Goal: Navigation & Orientation: Find specific page/section

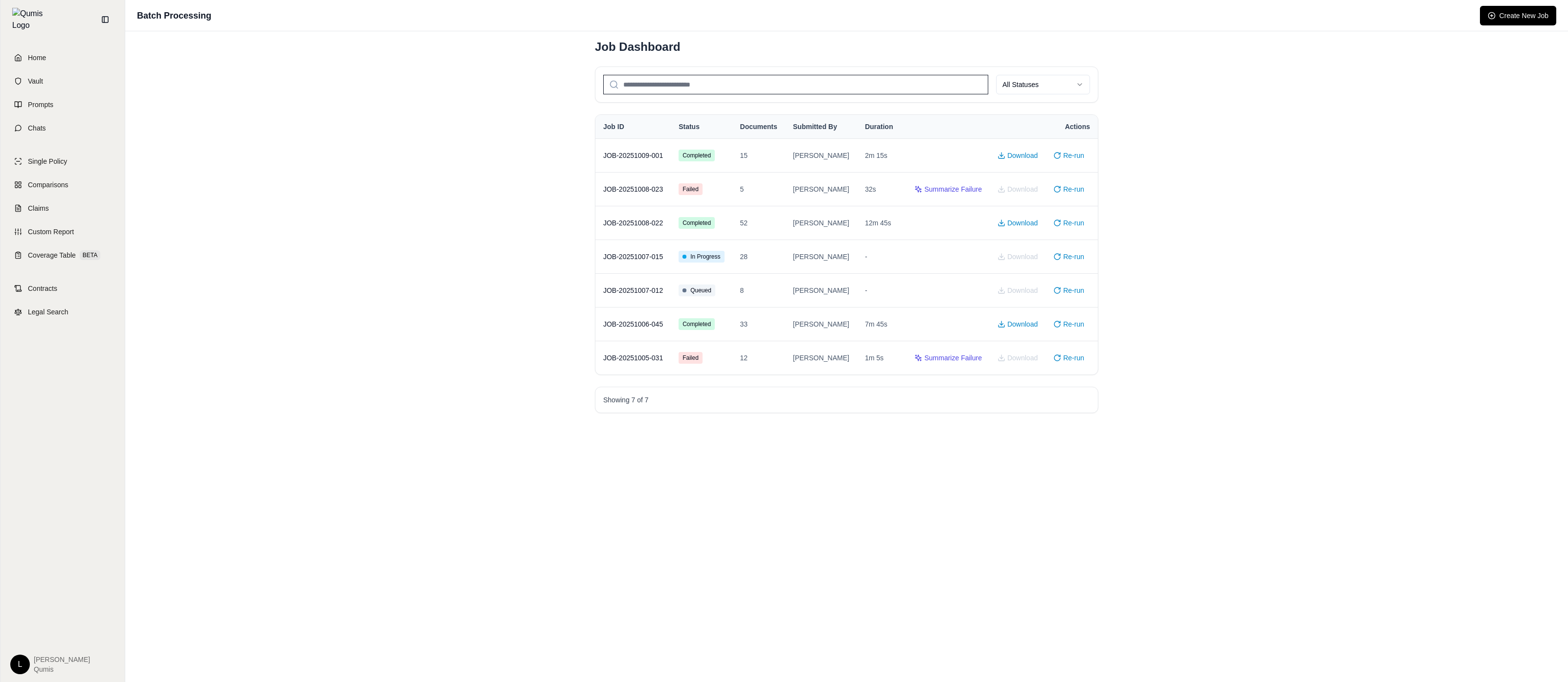
click at [1539, 2] on div "Batch Processing Create New Job" at bounding box center [847, 16] width 1443 height 31
click at [1532, 16] on button "Create New Job" at bounding box center [1518, 16] width 76 height 20
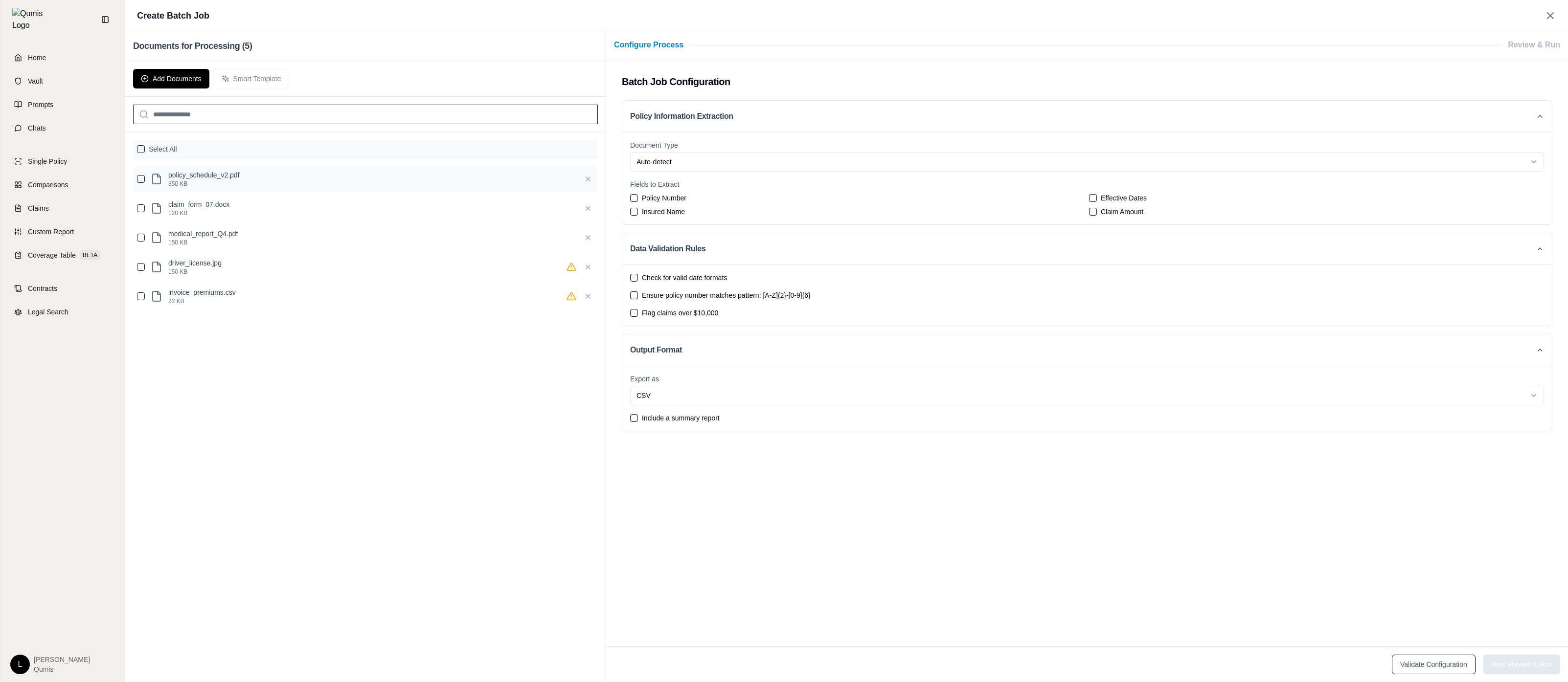
click at [406, 181] on p "350 KB" at bounding box center [372, 184] width 408 height 8
click at [145, 147] on div "Select All" at bounding box center [366, 149] width 465 height 18
click at [138, 148] on button "button" at bounding box center [141, 149] width 8 height 8
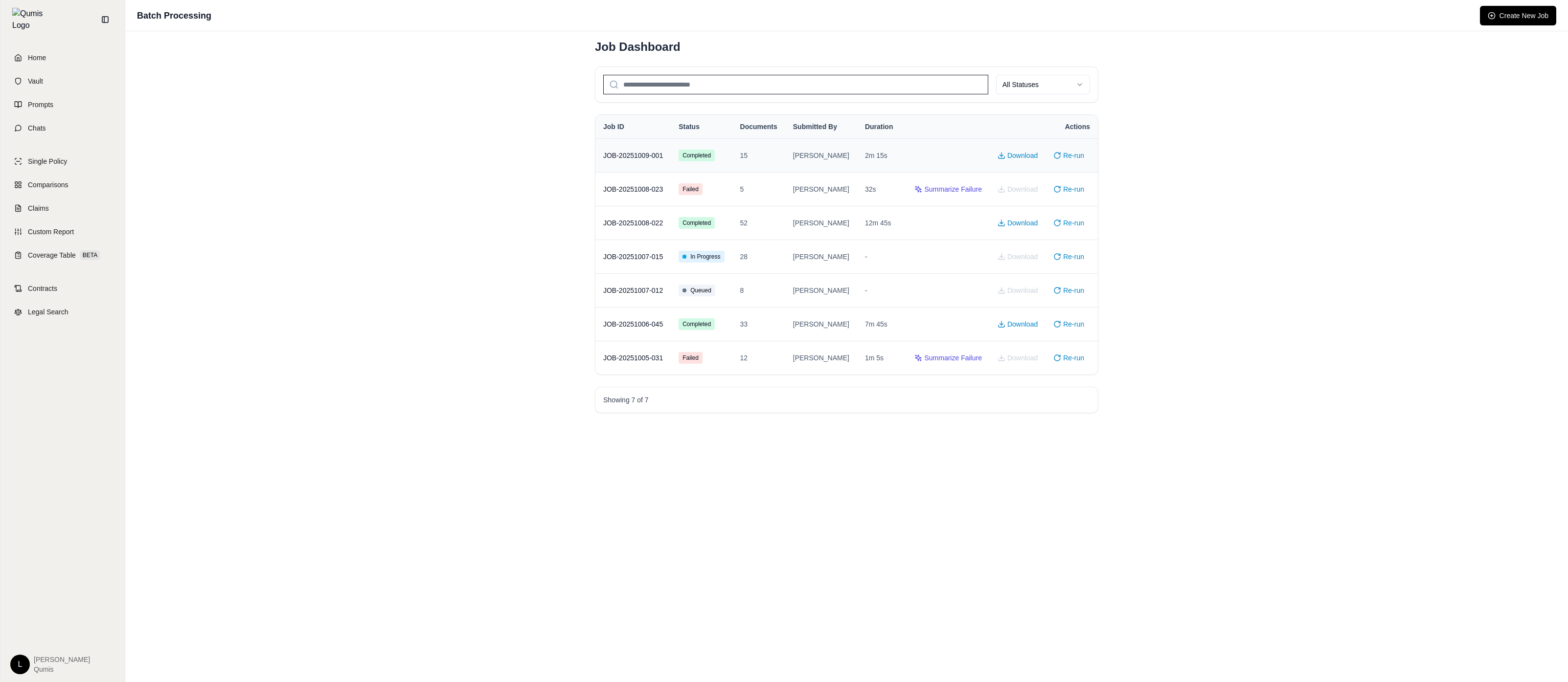
click at [648, 169] on td "JOB-20251009-001" at bounding box center [633, 155] width 75 height 33
click at [670, 158] on td "JOB-20251009-001" at bounding box center [633, 155] width 75 height 33
click at [1532, 21] on button "Create New Job" at bounding box center [1518, 16] width 76 height 20
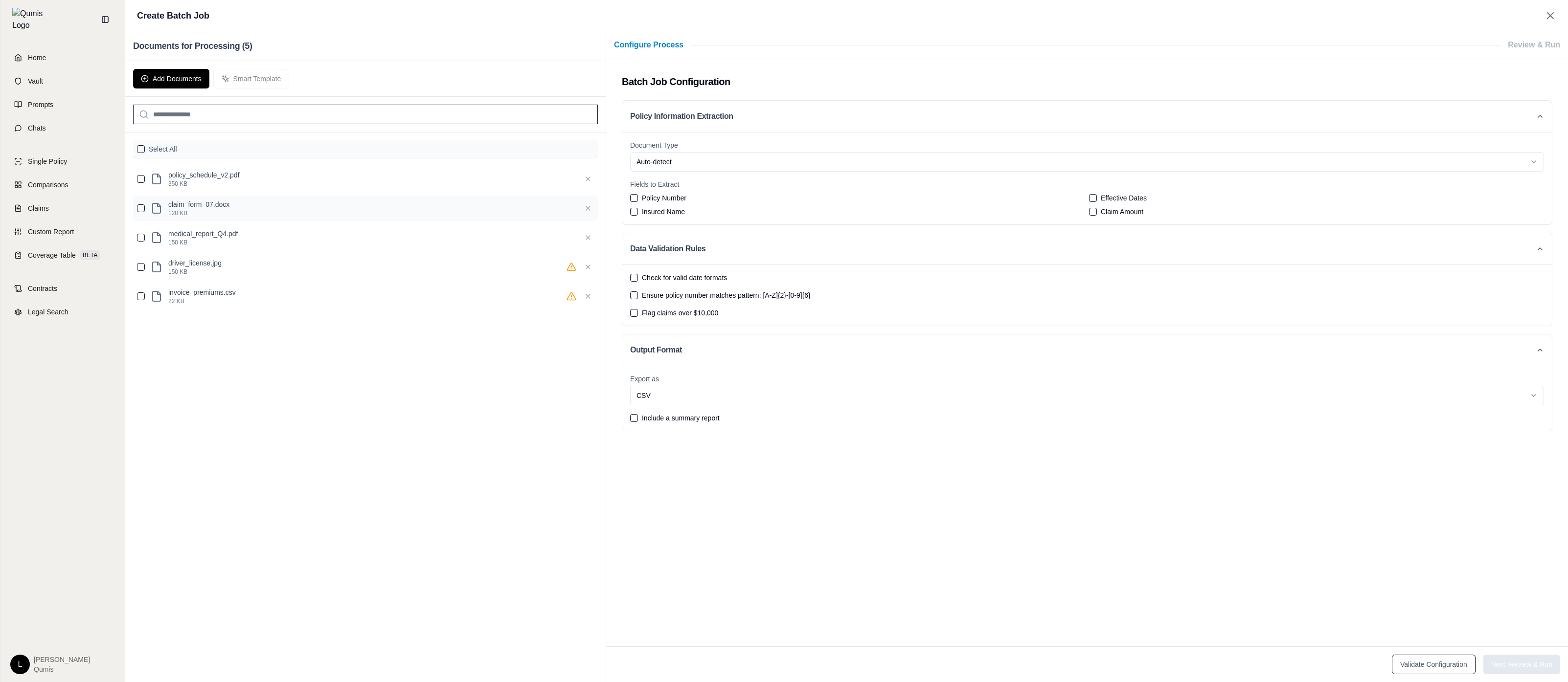
click at [295, 208] on p "claim_form_07.docx" at bounding box center [372, 205] width 408 height 10
click at [141, 178] on button "button" at bounding box center [141, 179] width 8 height 8
click at [145, 179] on div "policy_schedule_v2.pdf 350 KB" at bounding box center [366, 179] width 465 height 25
click at [216, 69] on div "Add Documents Smart Template" at bounding box center [366, 78] width 480 height 35
click at [182, 81] on button "Add Documents" at bounding box center [172, 78] width 76 height 20
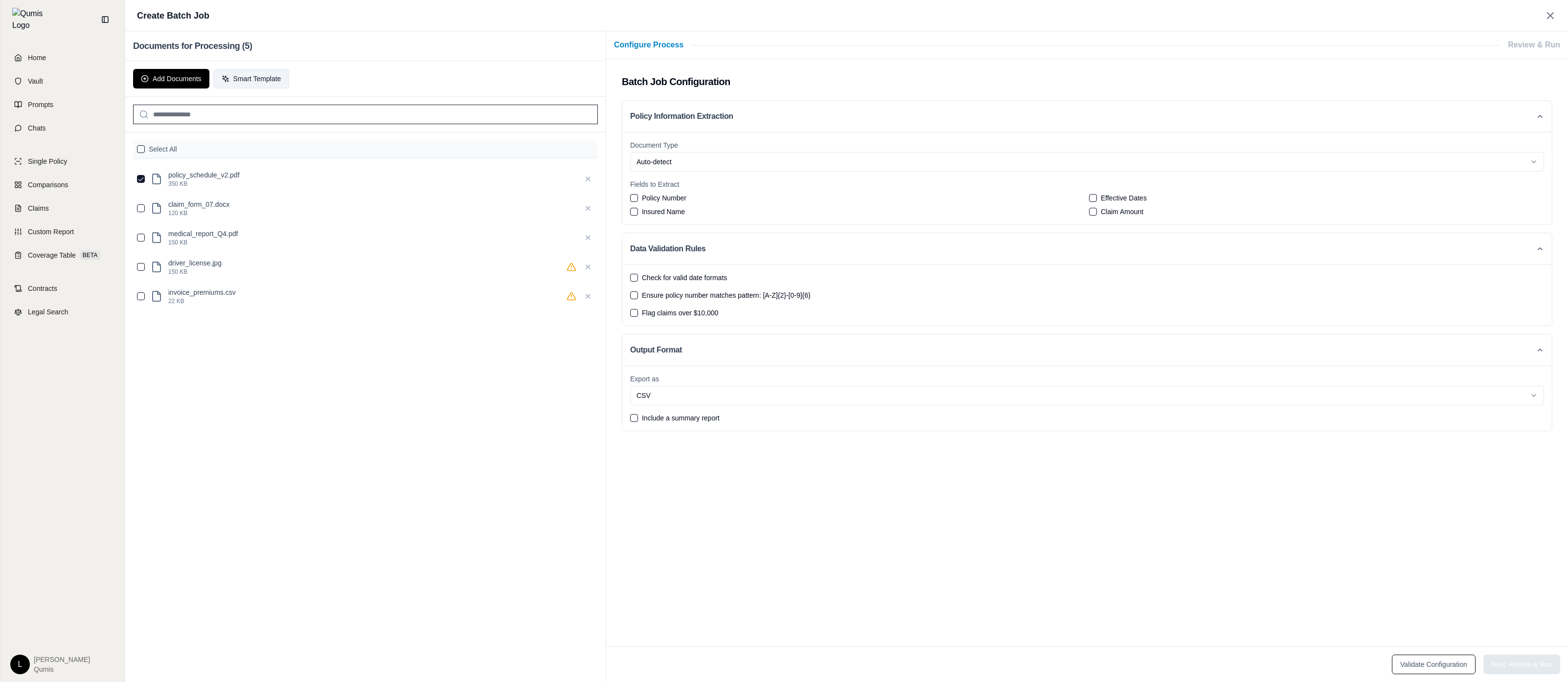
click at [251, 78] on button "Smart Template" at bounding box center [252, 78] width 76 height 20
click at [59, 47] on link "Home" at bounding box center [62, 58] width 113 height 22
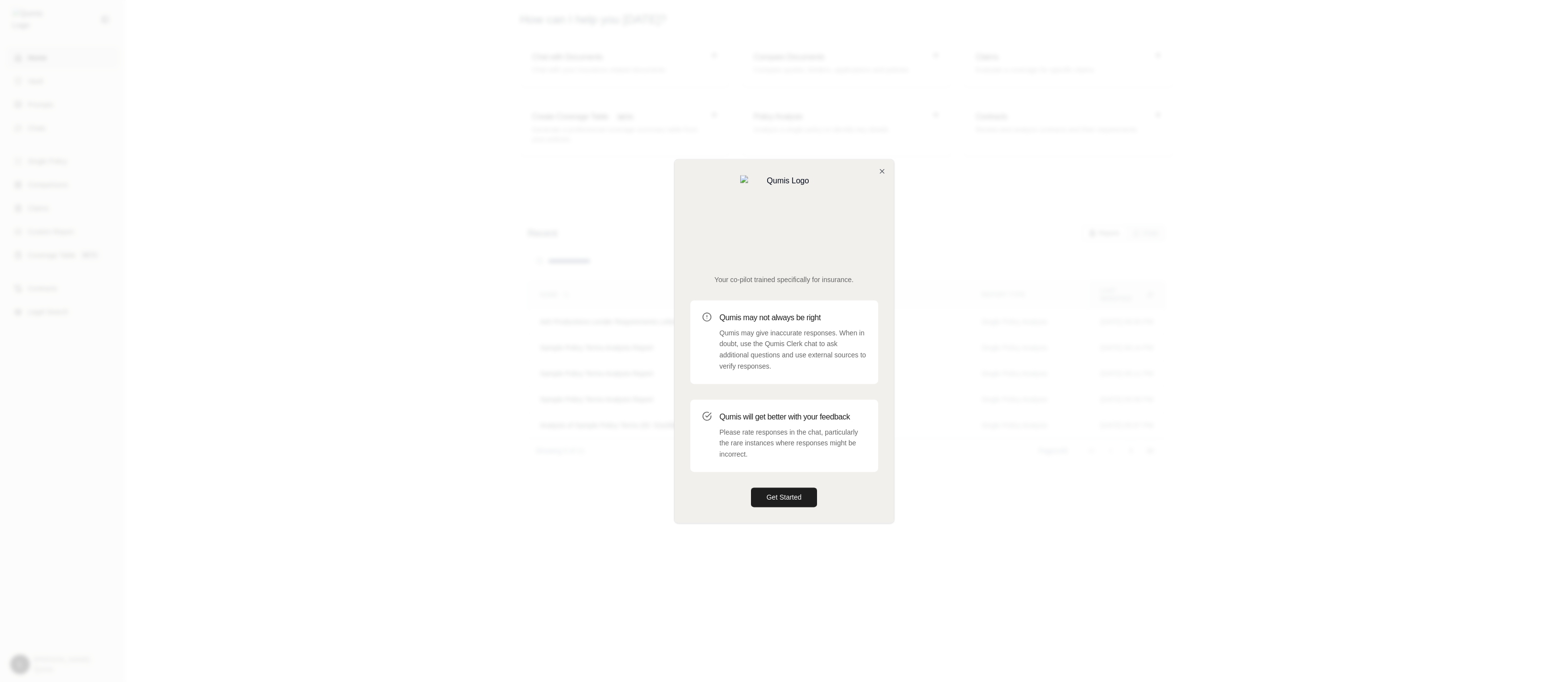
click at [751, 488] on button "Get Started" at bounding box center [784, 498] width 67 height 20
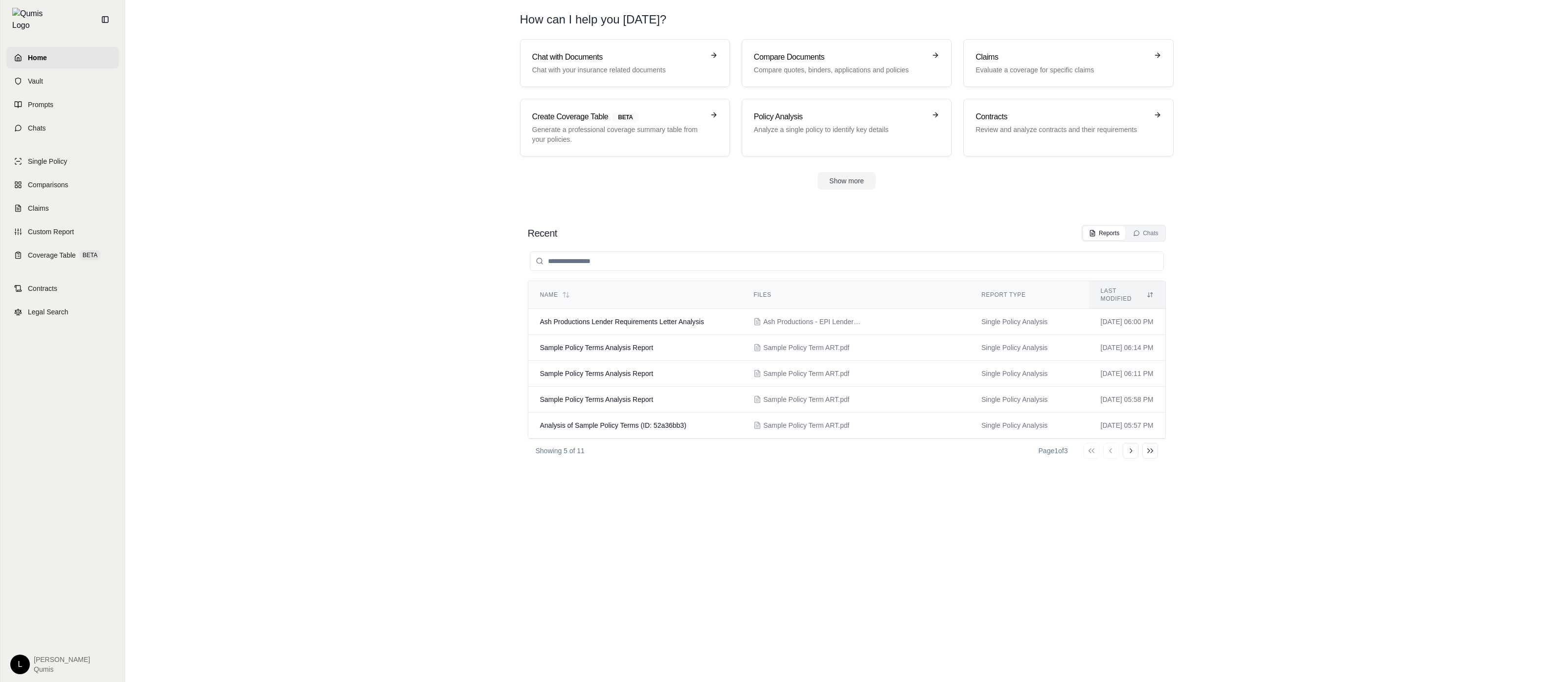
click at [1482, 99] on section "Chat with Documents Chat with your insurance related documents Compare Document…" at bounding box center [847, 122] width 1435 height 167
click at [40, 227] on span "Custom Report" at bounding box center [50, 232] width 46 height 10
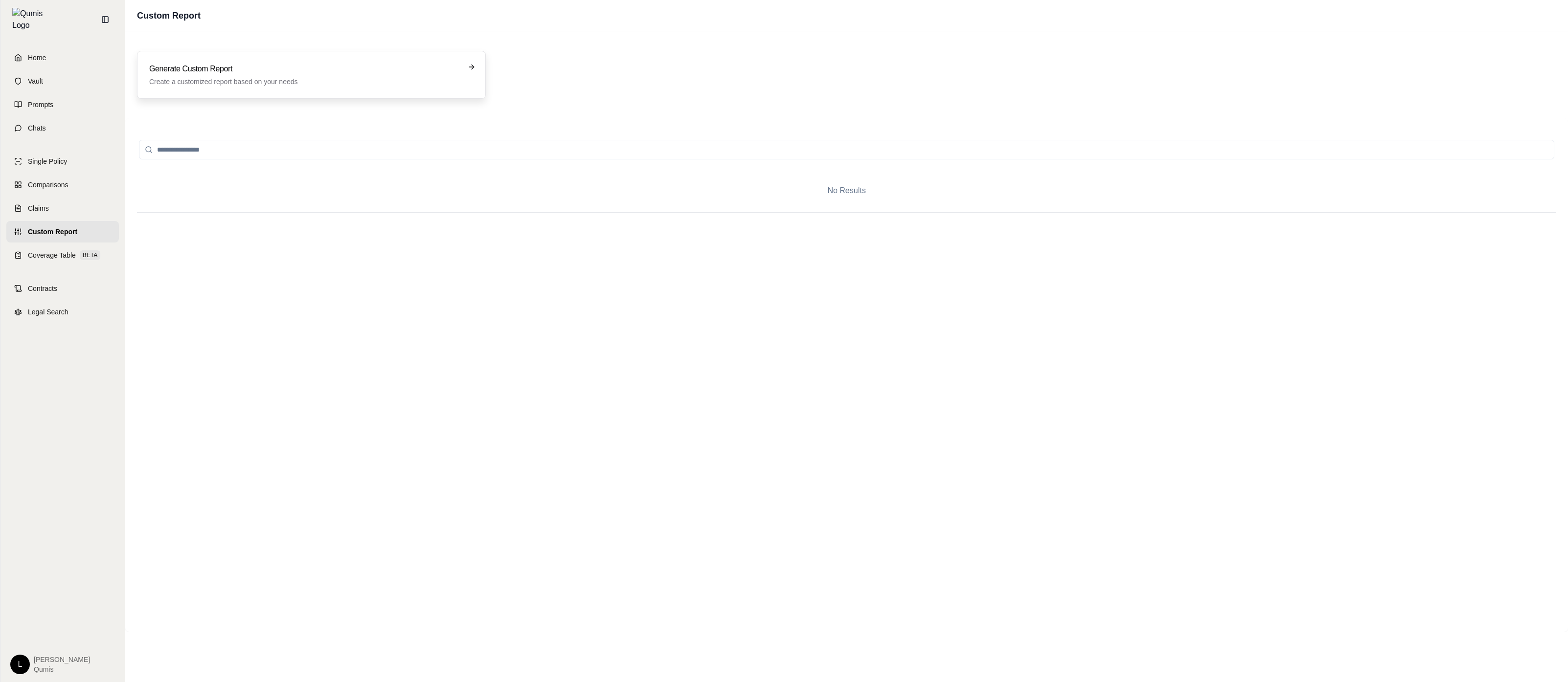
click at [183, 94] on div "Generate Custom Report Create a customized report based on your needs" at bounding box center [312, 74] width 349 height 48
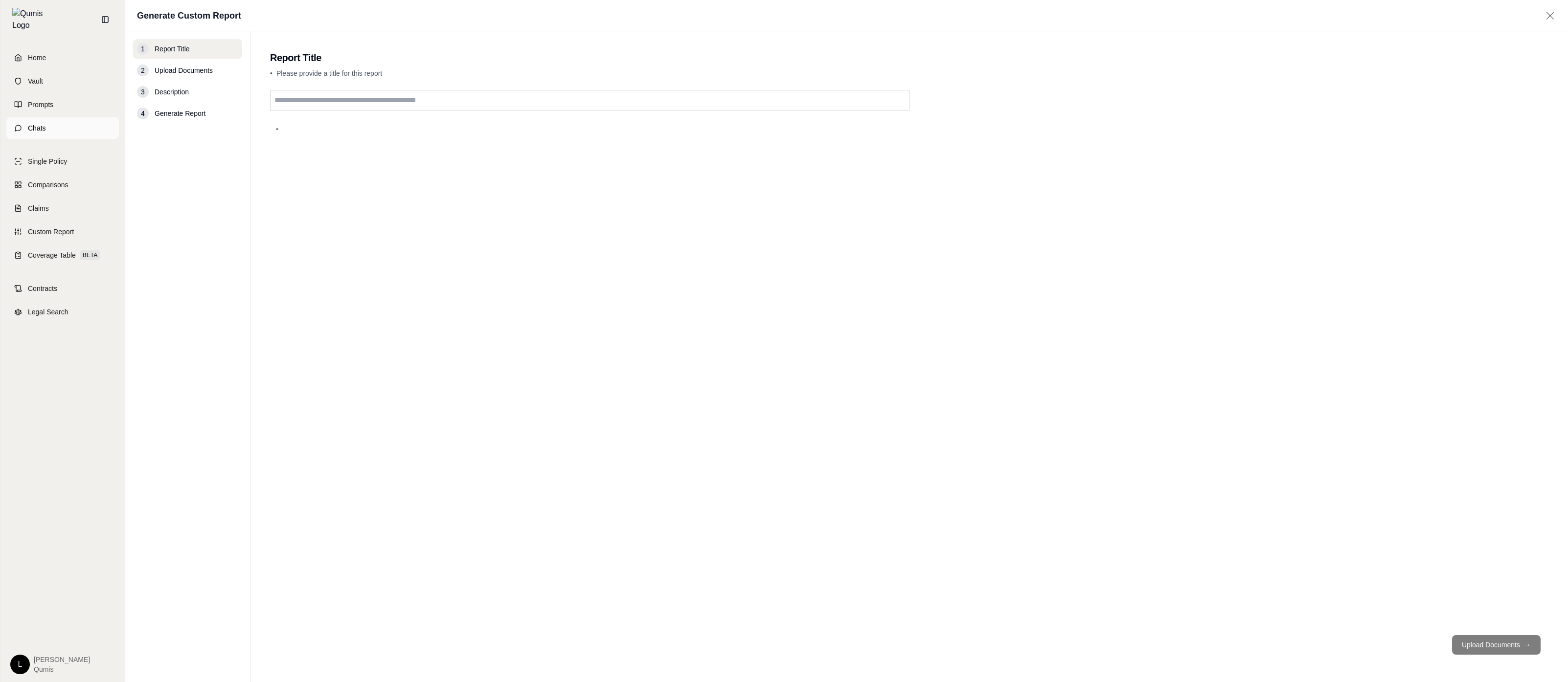
click at [83, 118] on link "Chats" at bounding box center [62, 128] width 113 height 22
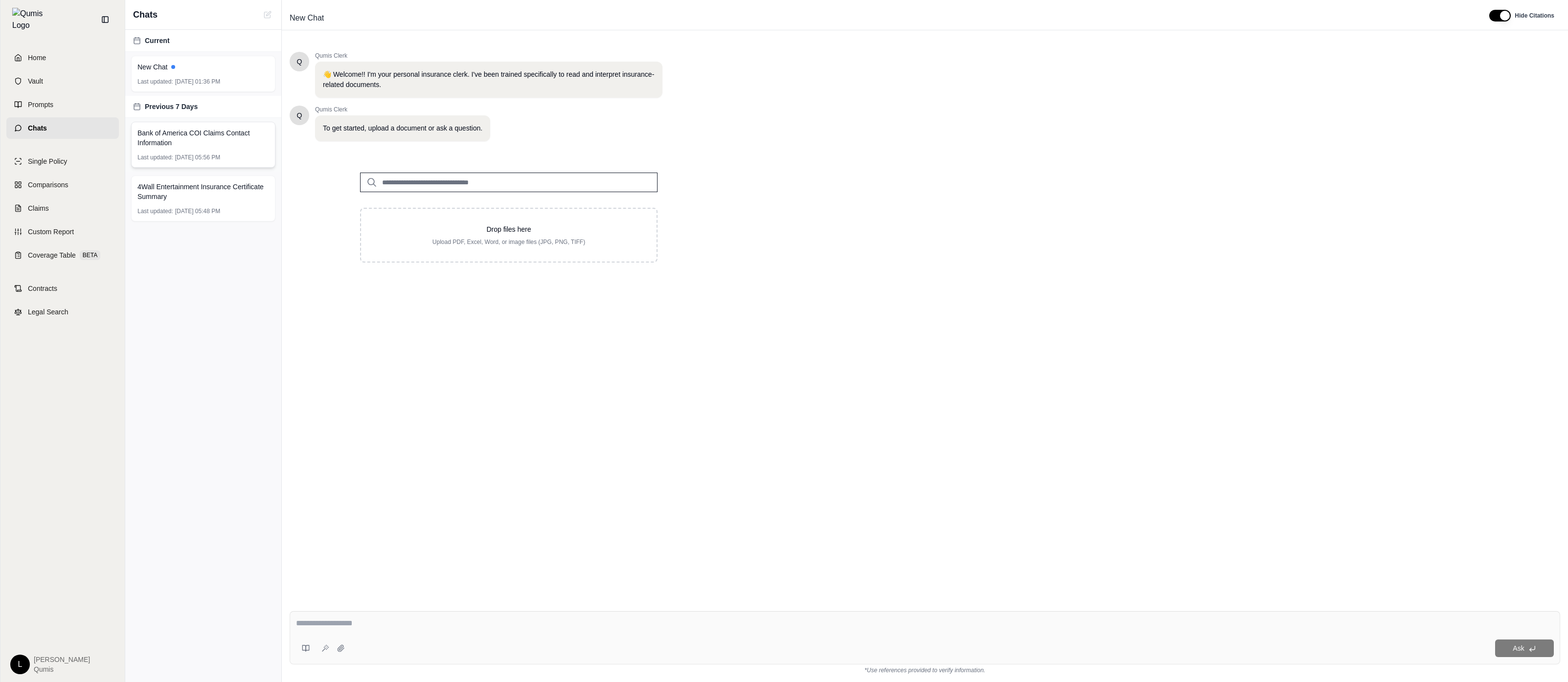
click at [234, 153] on div "Bank of America COI Claims Contact Information Last updated: [DATE] 05:56 PM" at bounding box center [203, 144] width 144 height 46
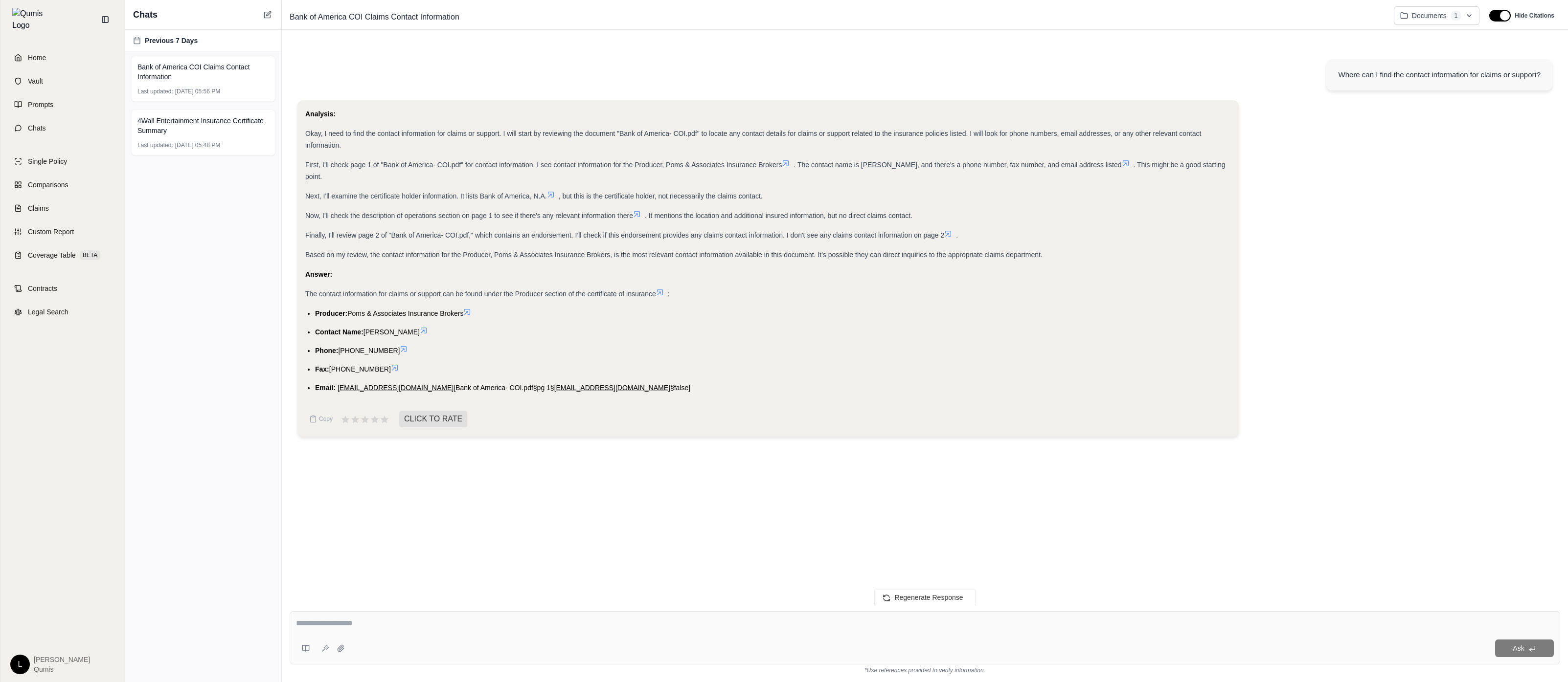
click at [61, 64] on div "Home Vault Prompts Chats" at bounding box center [62, 93] width 113 height 92
click at [35, 61] on link "Home" at bounding box center [62, 58] width 113 height 22
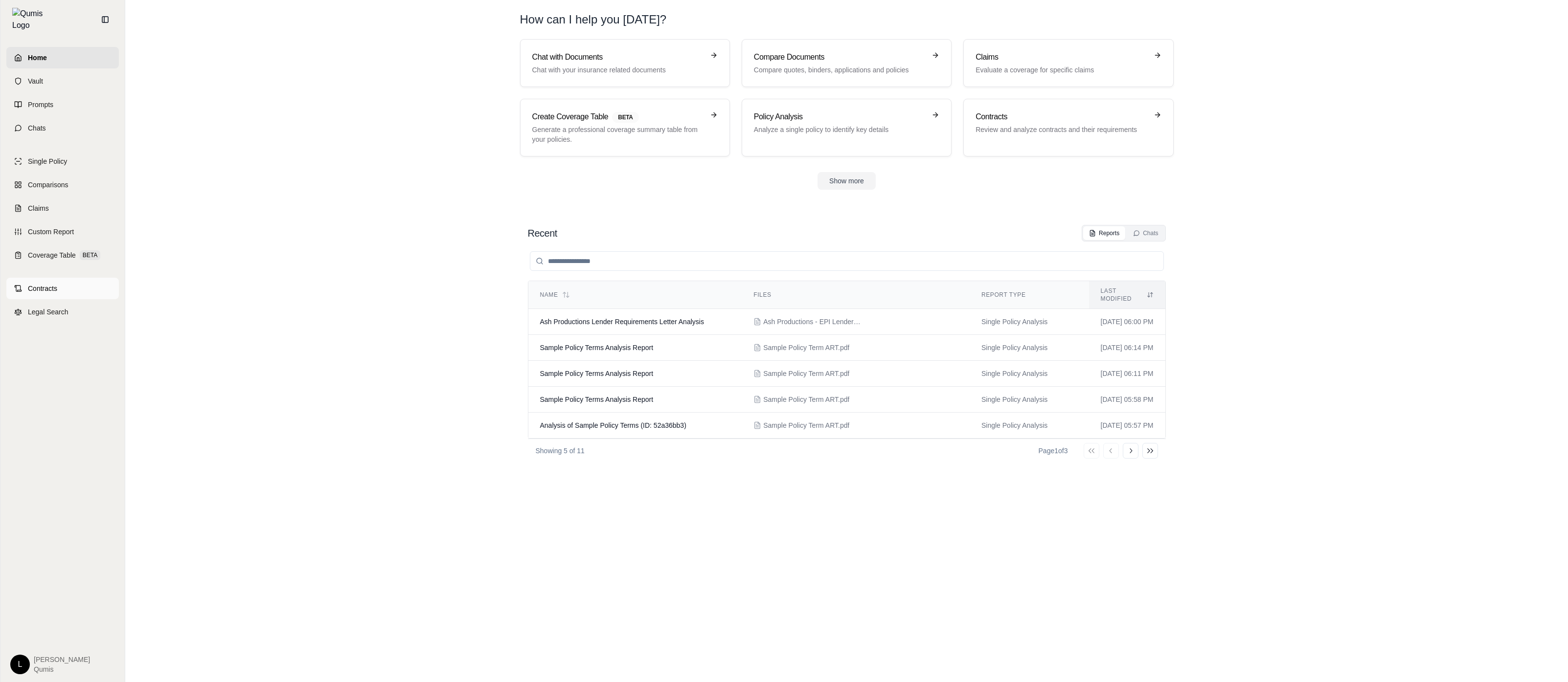
click at [27, 285] on span "Contracts" at bounding box center [42, 289] width 29 height 10
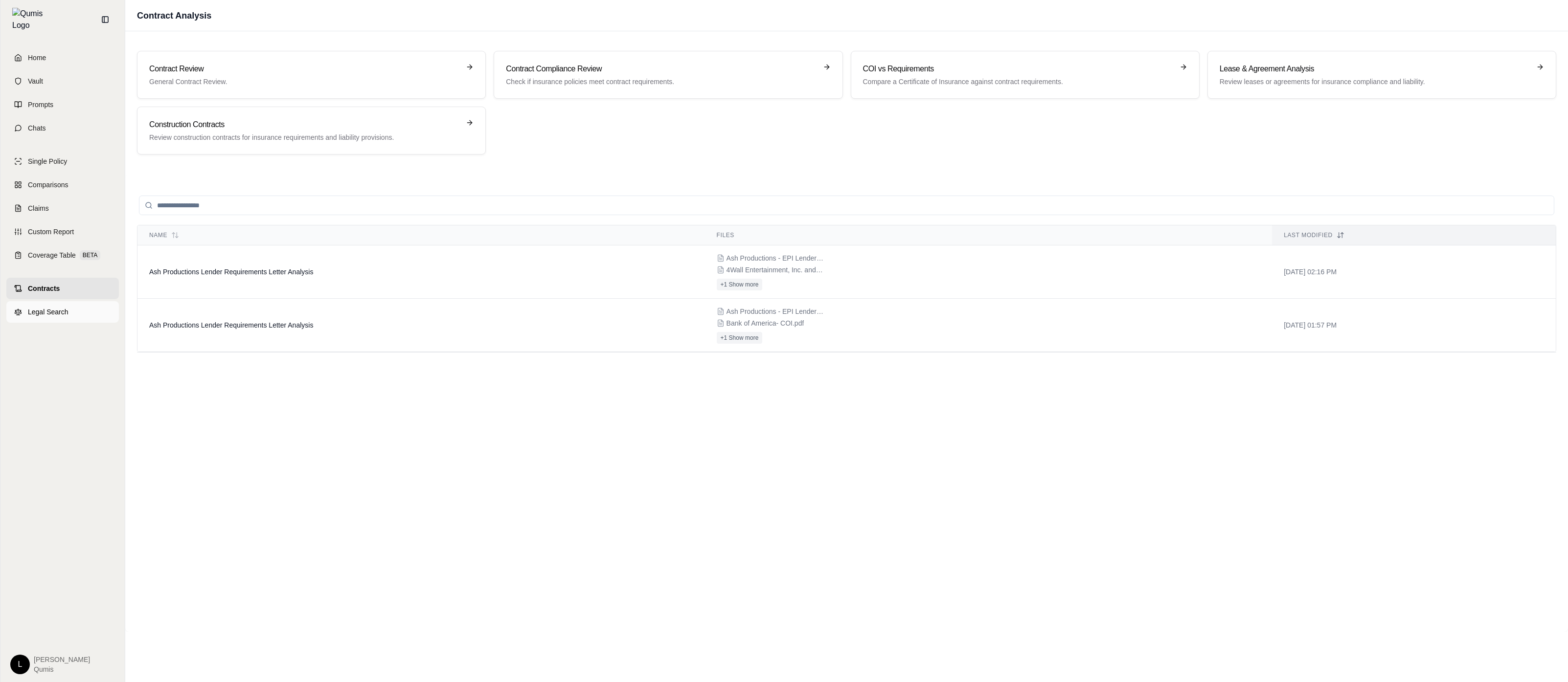
click at [43, 309] on span "Legal Search" at bounding box center [47, 313] width 40 height 10
